Goal: Register for event/course

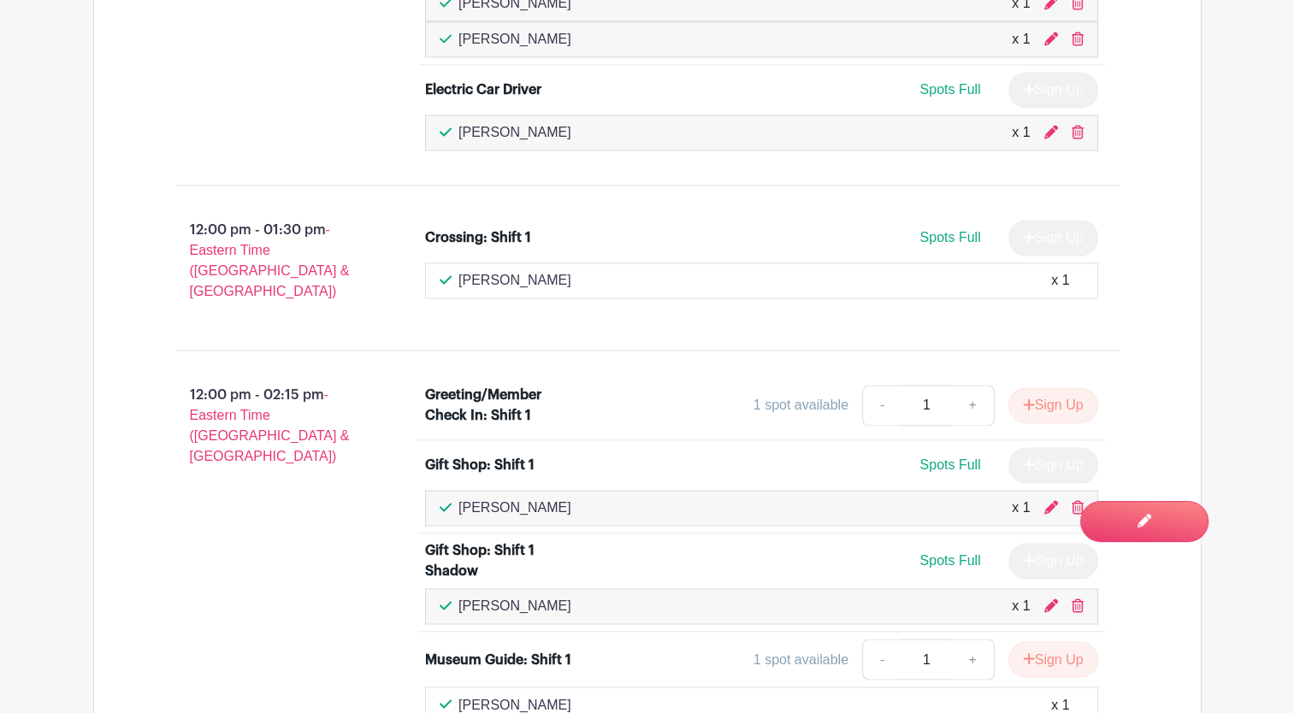
scroll to position [2669, 0]
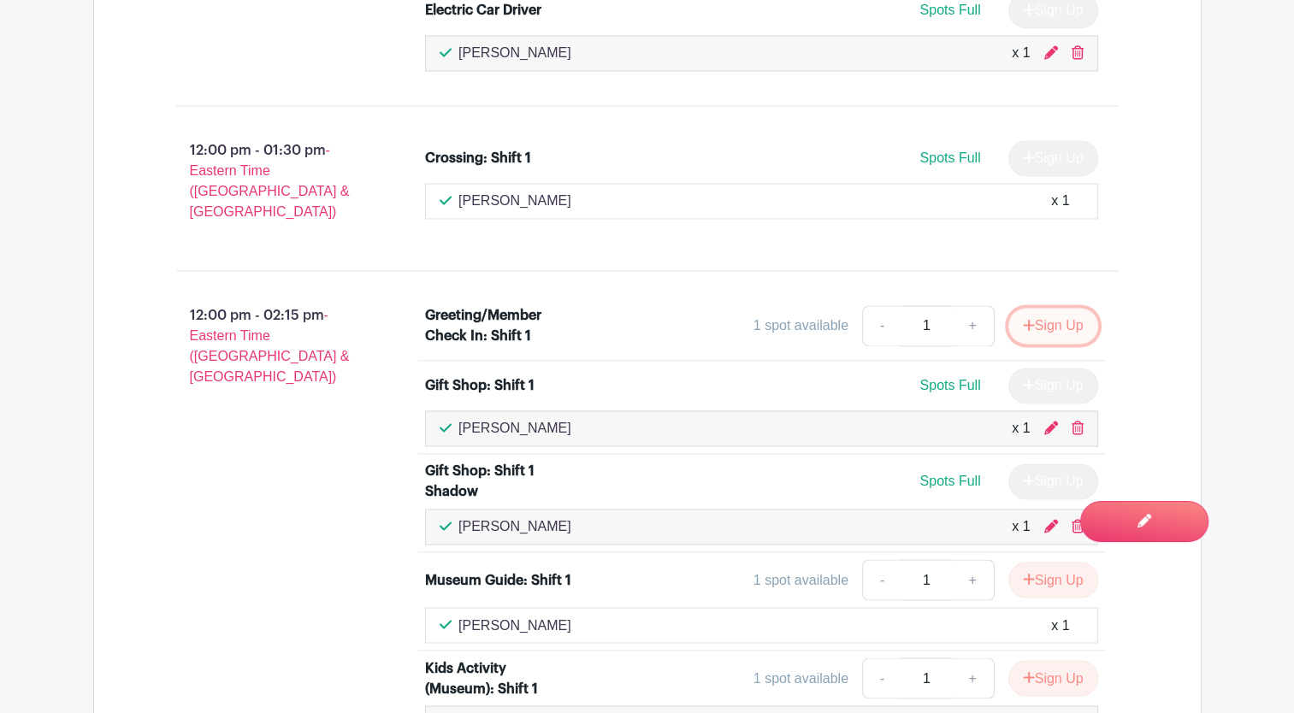
click at [1061, 308] on button "Sign Up" at bounding box center [1054, 326] width 90 height 36
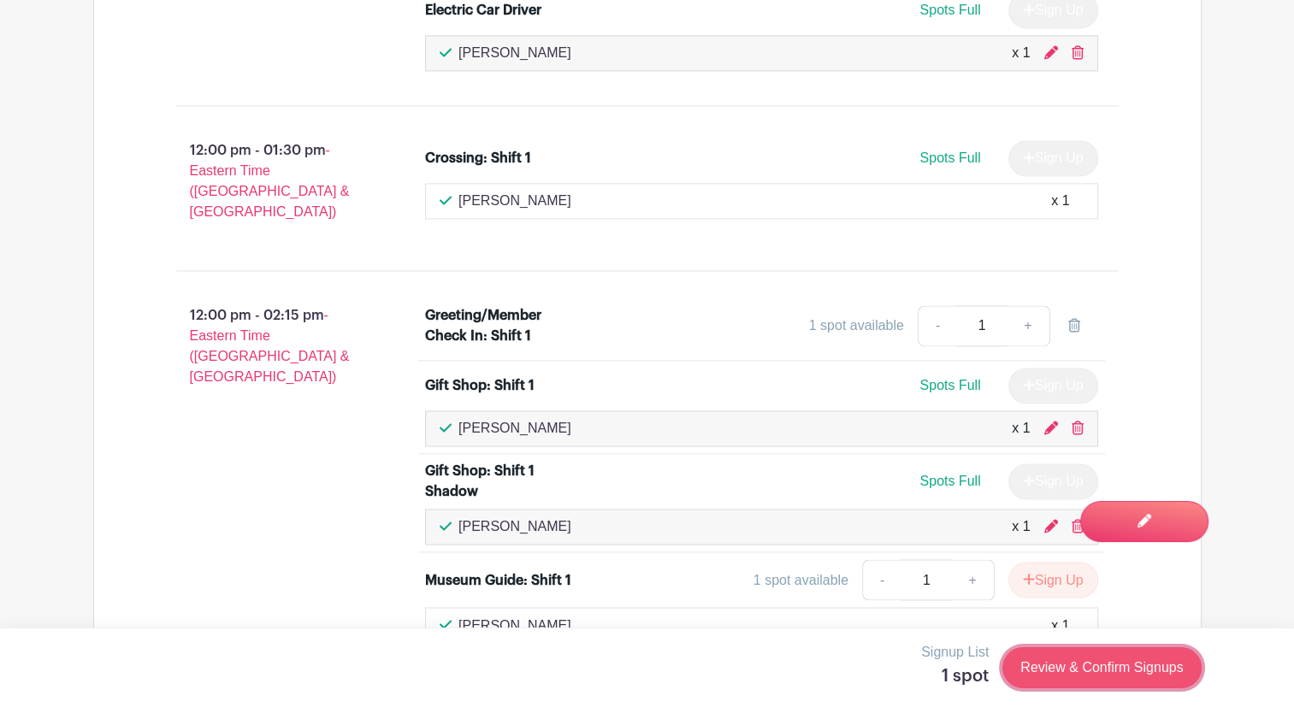
click at [1063, 670] on link "Review & Confirm Signups" at bounding box center [1102, 668] width 198 height 41
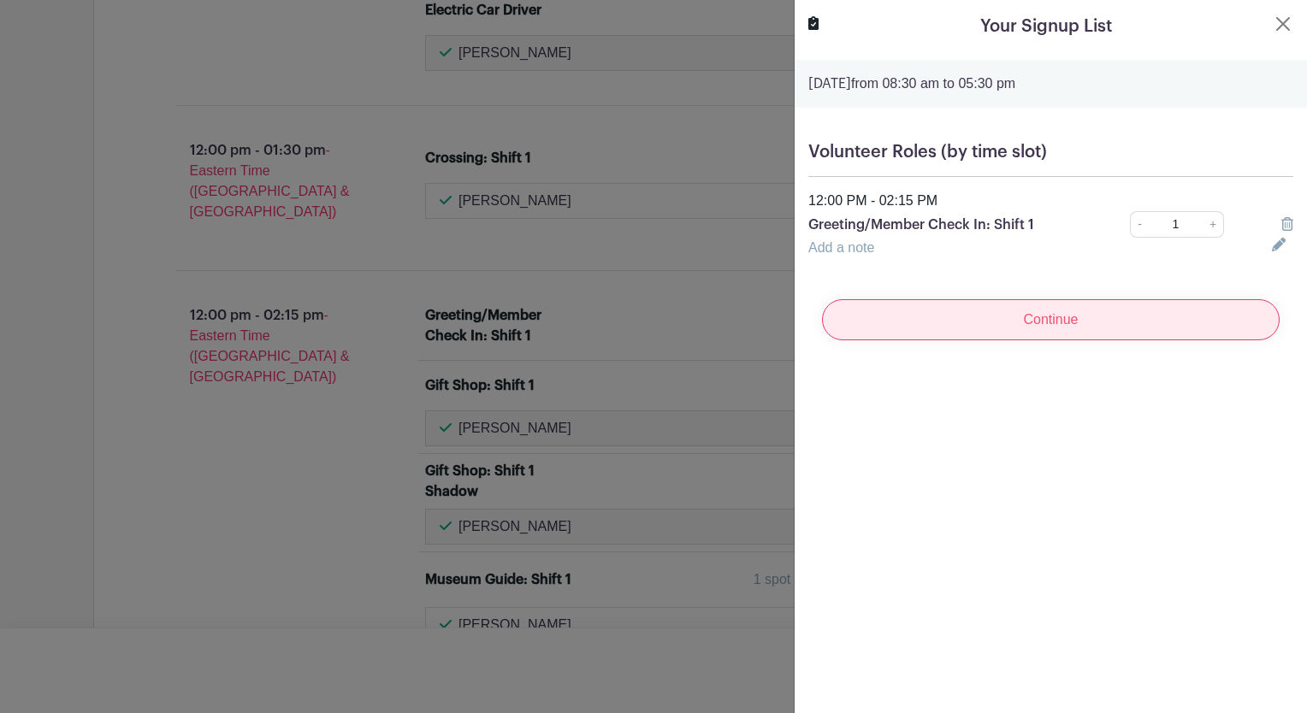
click at [1095, 323] on input "Continue" at bounding box center [1051, 319] width 458 height 41
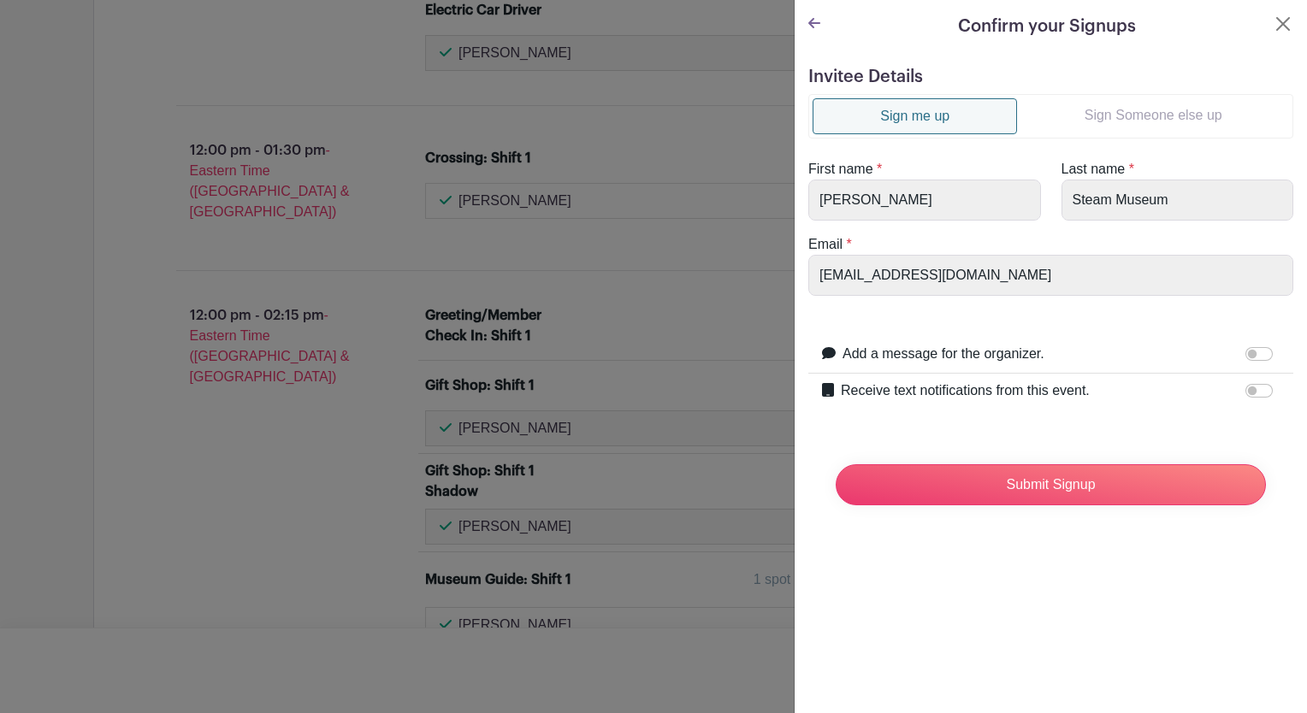
click at [1132, 115] on link "Sign Someone else up" at bounding box center [1153, 115] width 272 height 34
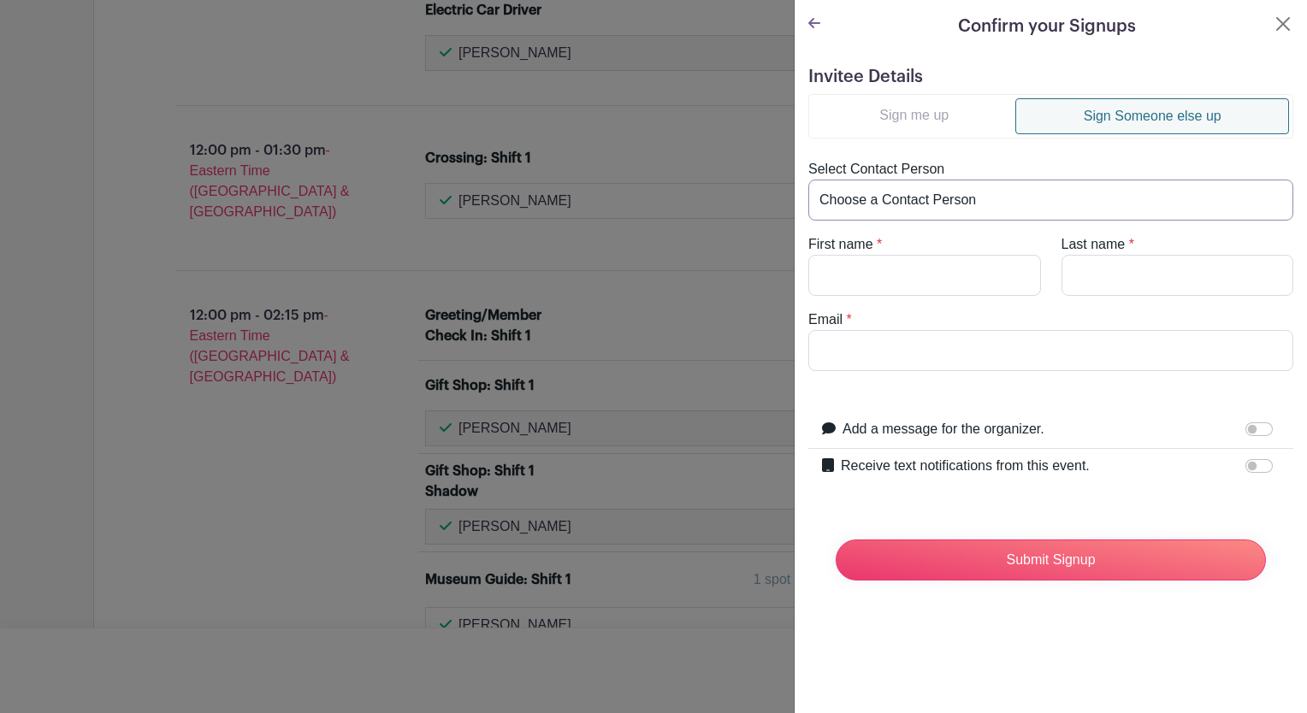
click at [1078, 193] on select "Choose a Contact Person [PERSON_NAME] ([EMAIL_ADDRESS][DOMAIN_NAME]) [PERSON_NA…" at bounding box center [1050, 200] width 485 height 41
select select "[EMAIL_ADDRESS][DOMAIN_NAME]"
click at [808, 180] on select "Choose a Contact Person [PERSON_NAME] ([EMAIL_ADDRESS][DOMAIN_NAME]) [PERSON_NA…" at bounding box center [1050, 200] width 485 height 41
type input "[PERSON_NAME]"
type input "Brown"
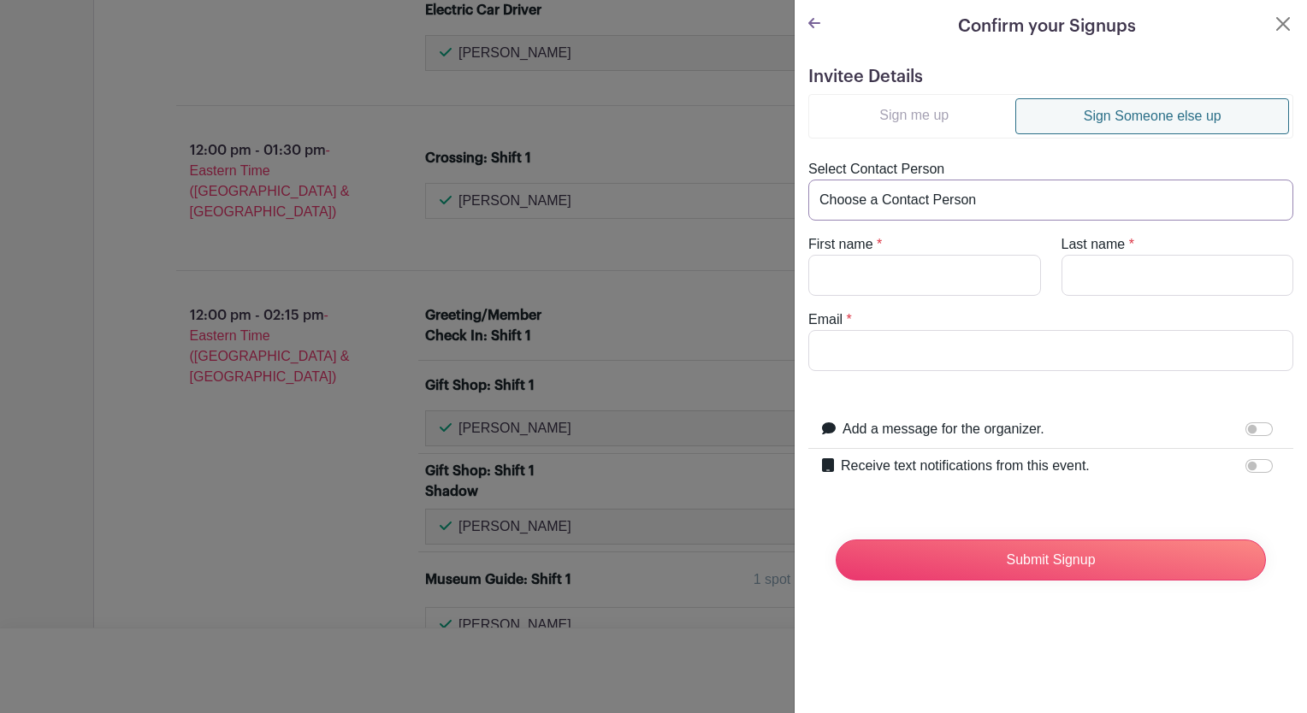
type input "[EMAIL_ADDRESS][DOMAIN_NAME]"
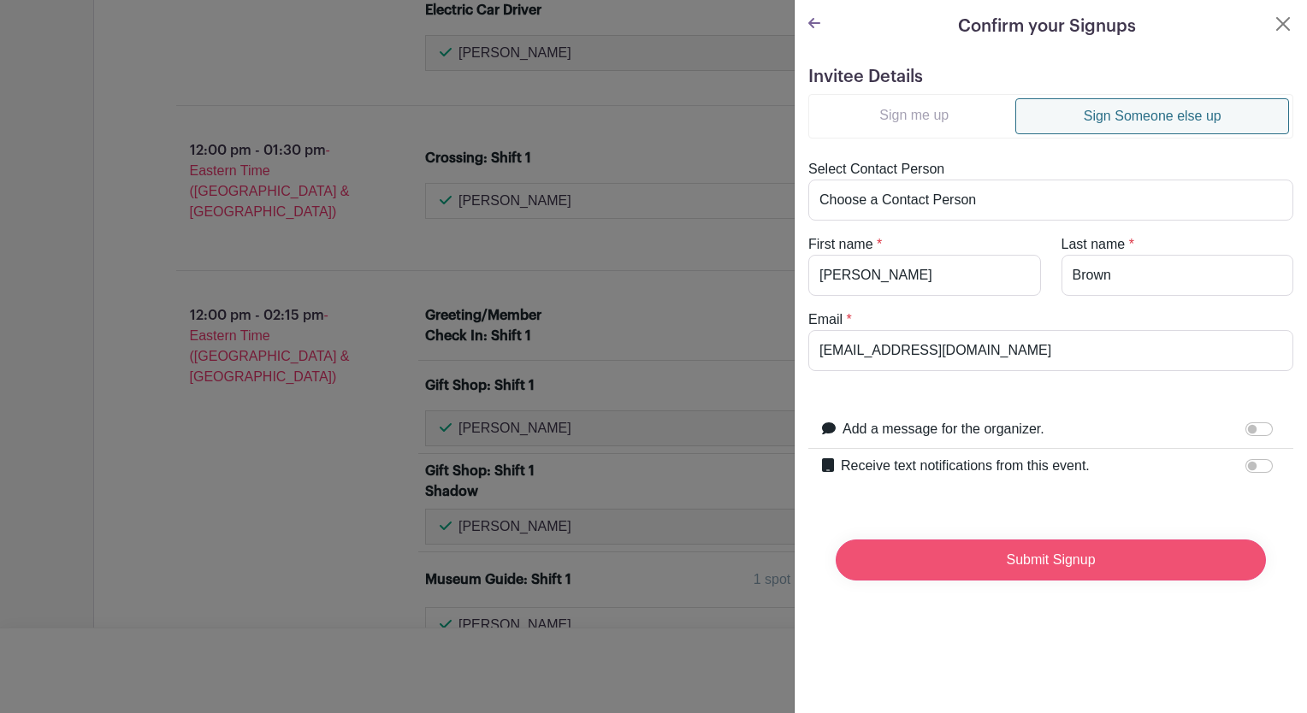
click at [1047, 560] on input "Submit Signup" at bounding box center [1051, 560] width 430 height 41
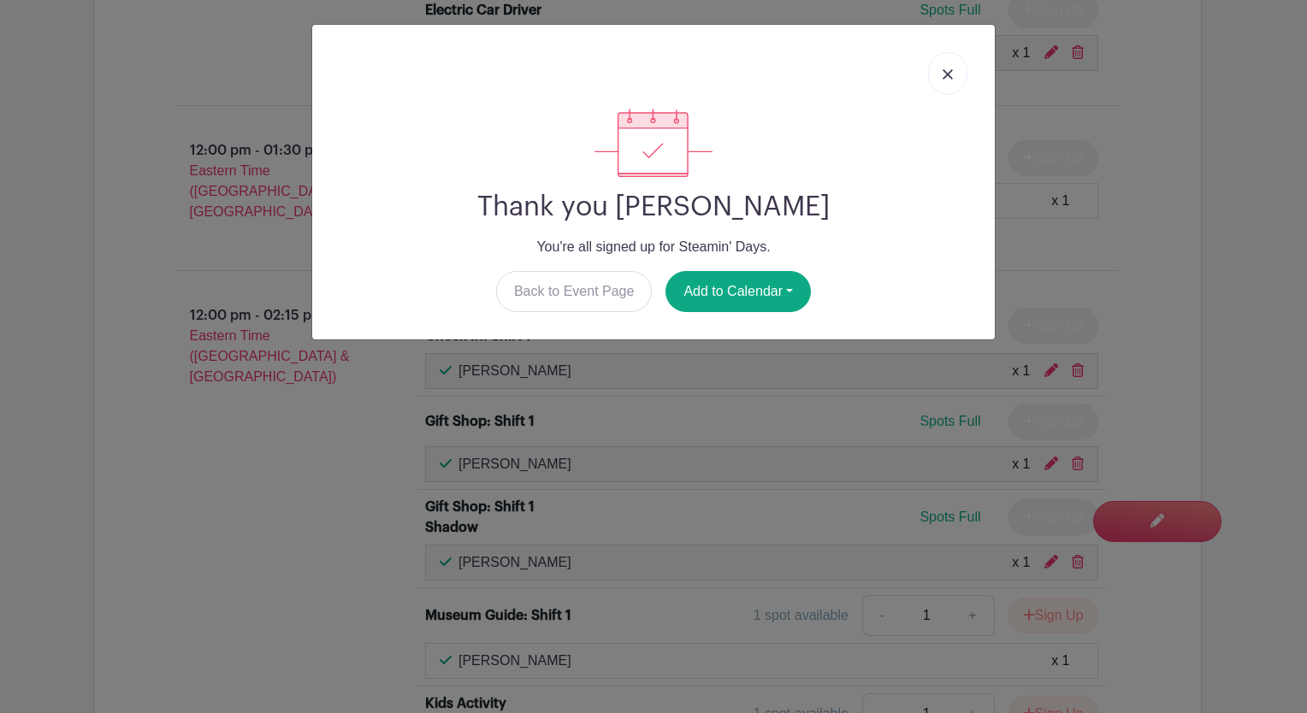
click at [957, 68] on link at bounding box center [947, 73] width 39 height 43
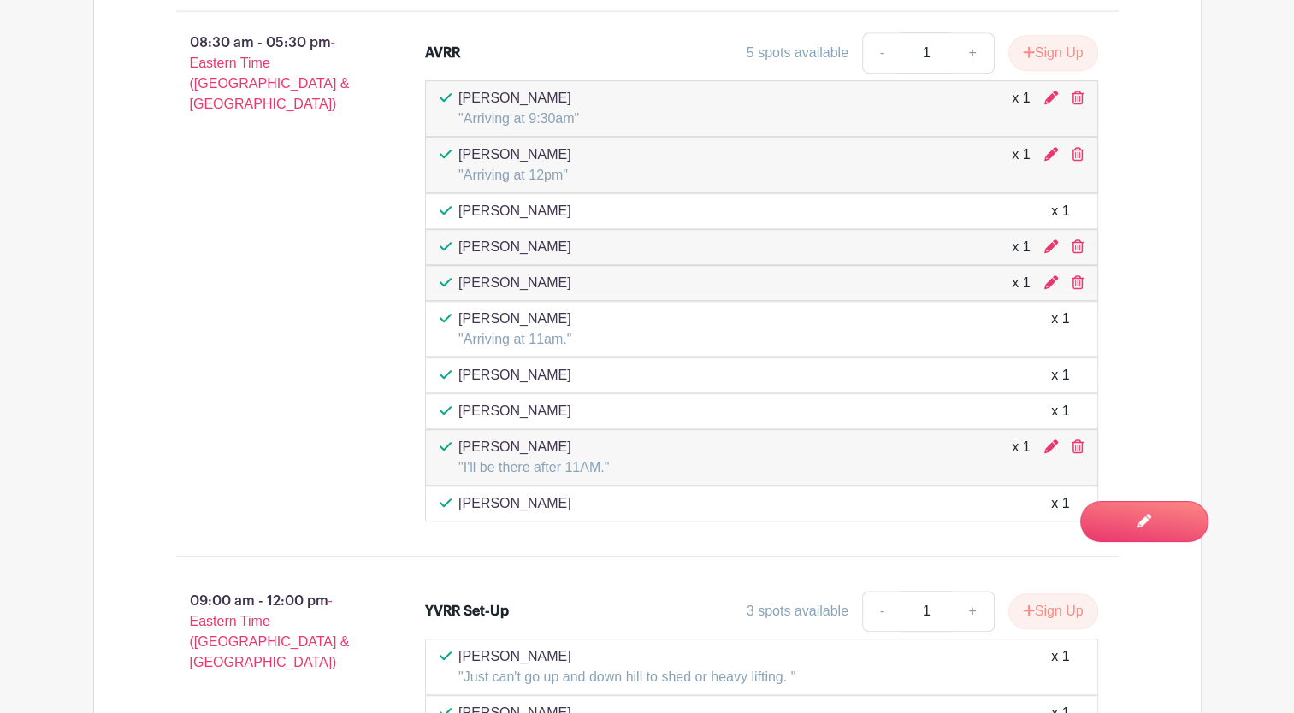
scroll to position [941, 0]
